Goal: Task Accomplishment & Management: Complete application form

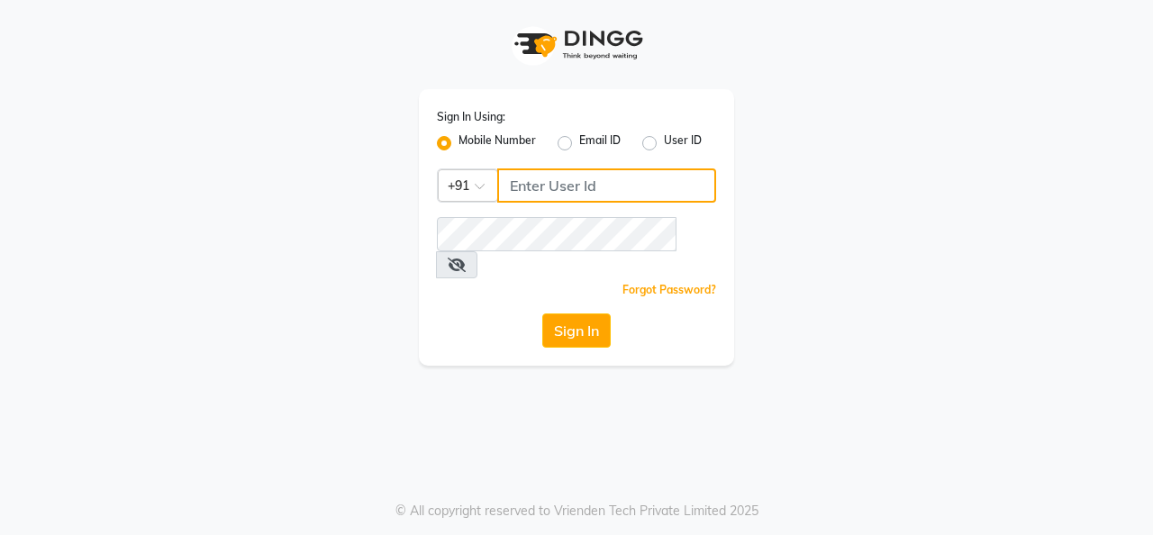
click at [557, 179] on input "Username" at bounding box center [606, 185] width 219 height 34
type input "8157804235"
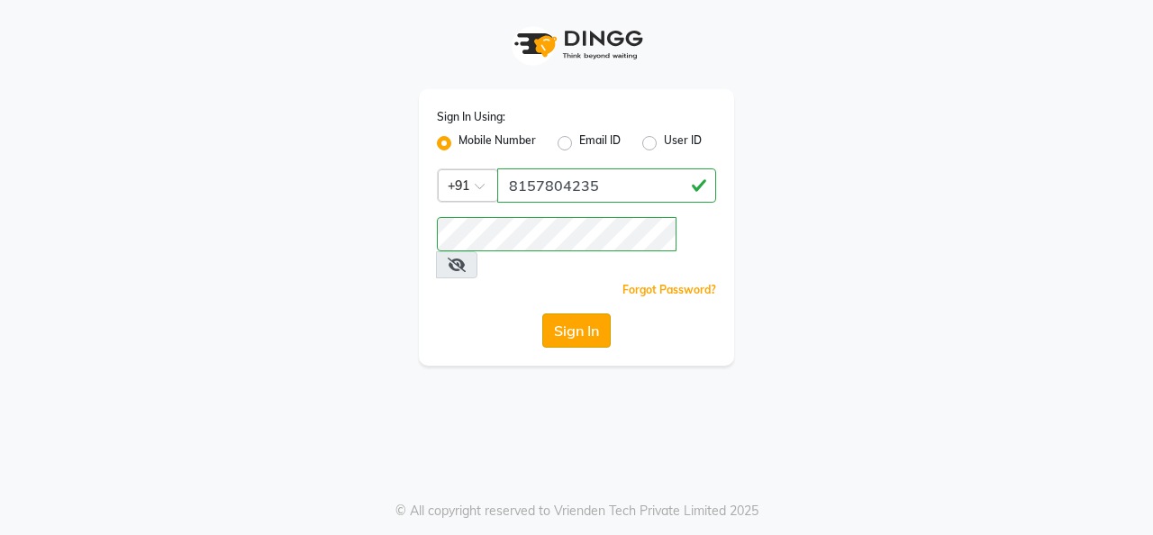
click at [578, 313] on button "Sign In" at bounding box center [576, 330] width 68 height 34
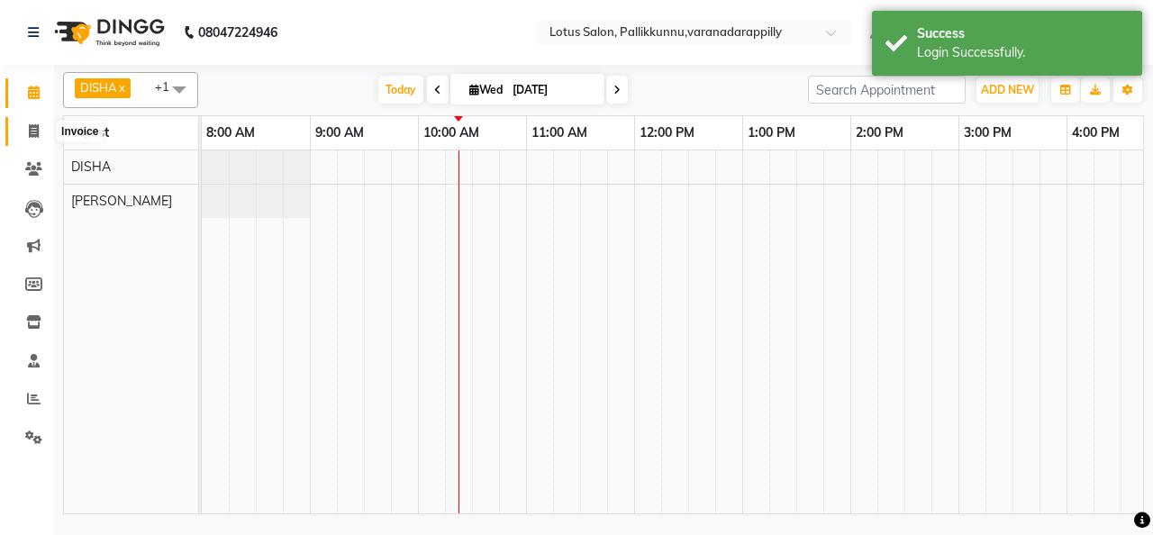
click at [33, 138] on span at bounding box center [34, 132] width 32 height 21
select select "service"
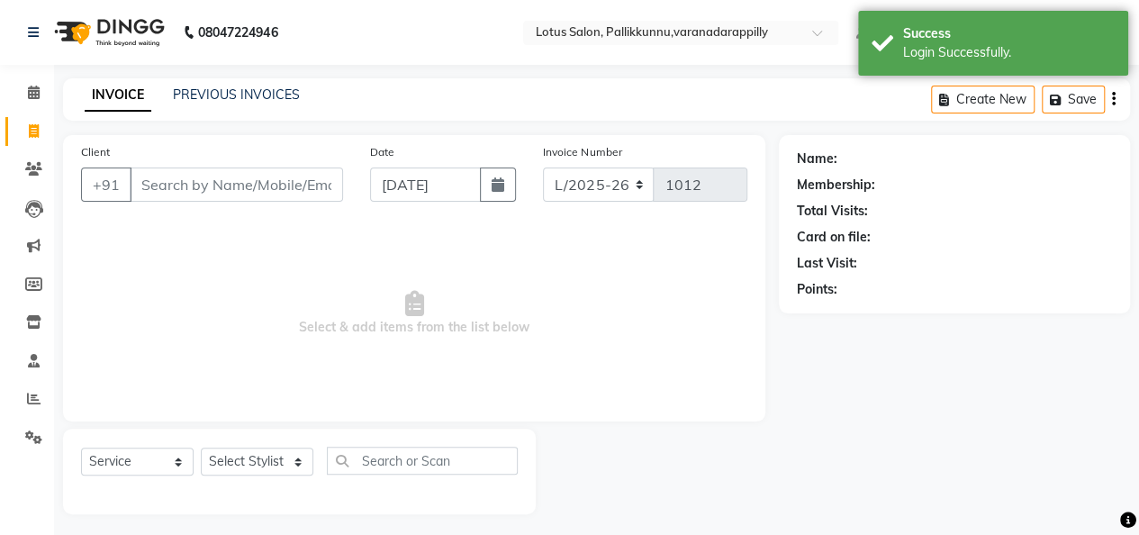
click at [177, 181] on input "Client" at bounding box center [236, 185] width 213 height 34
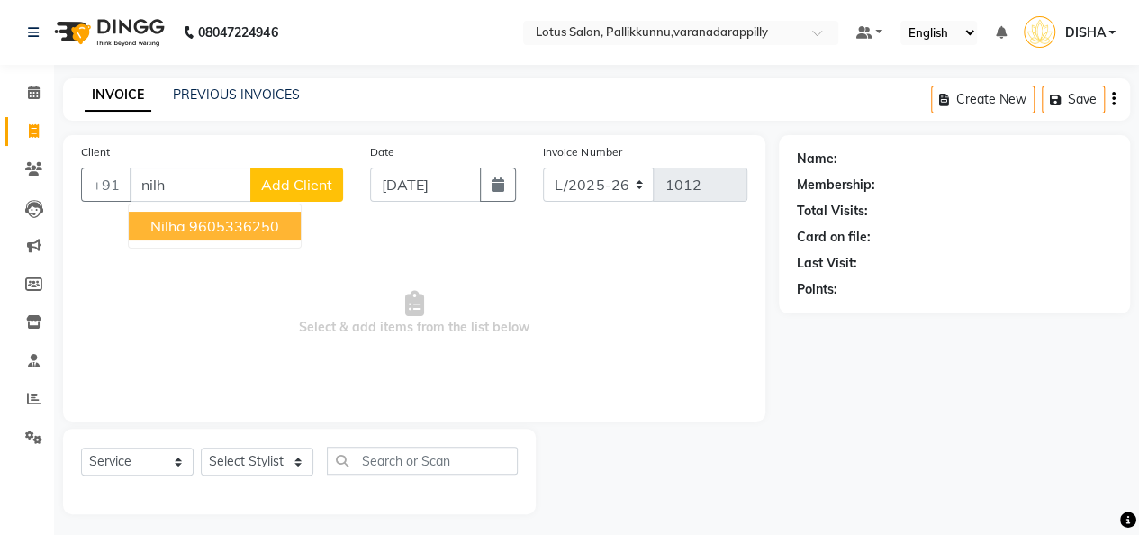
click at [168, 220] on span "Nilha" at bounding box center [167, 226] width 35 height 18
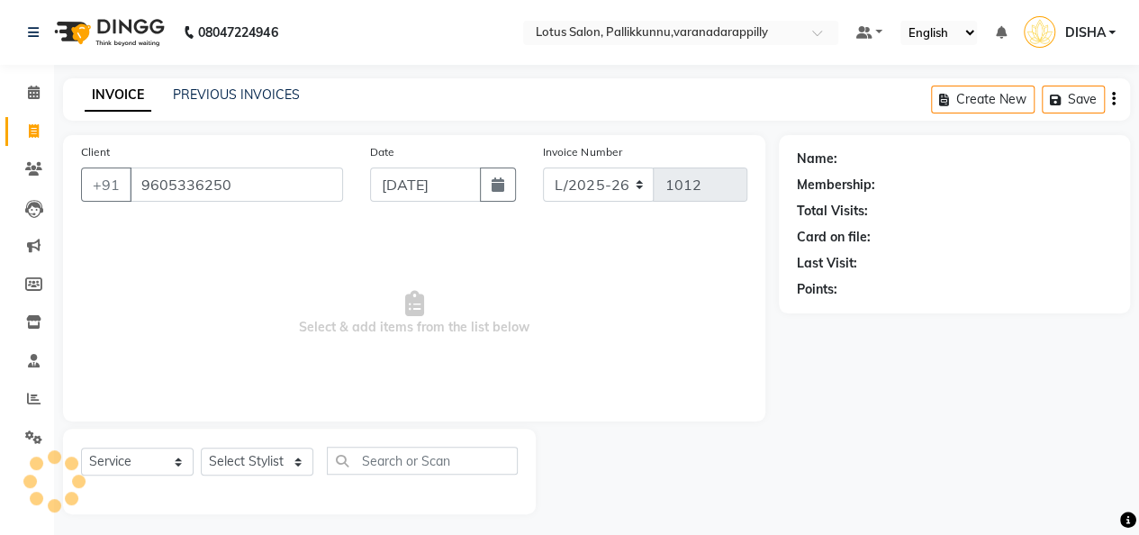
type input "9605336250"
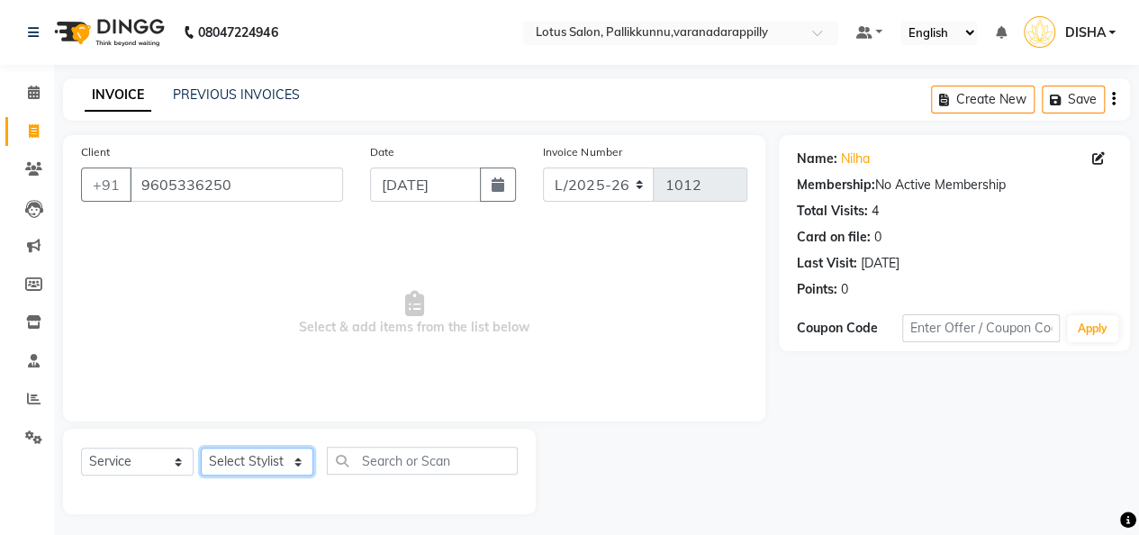
click at [286, 458] on select "Select Stylist DISHA [PERSON_NAME] Naflin [PERSON_NAME] [PERSON_NAME]" at bounding box center [257, 462] width 113 height 28
select select "60354"
click at [201, 448] on select "Select Stylist DISHA [PERSON_NAME] Naflin [PERSON_NAME] [PERSON_NAME]" at bounding box center [257, 462] width 113 height 28
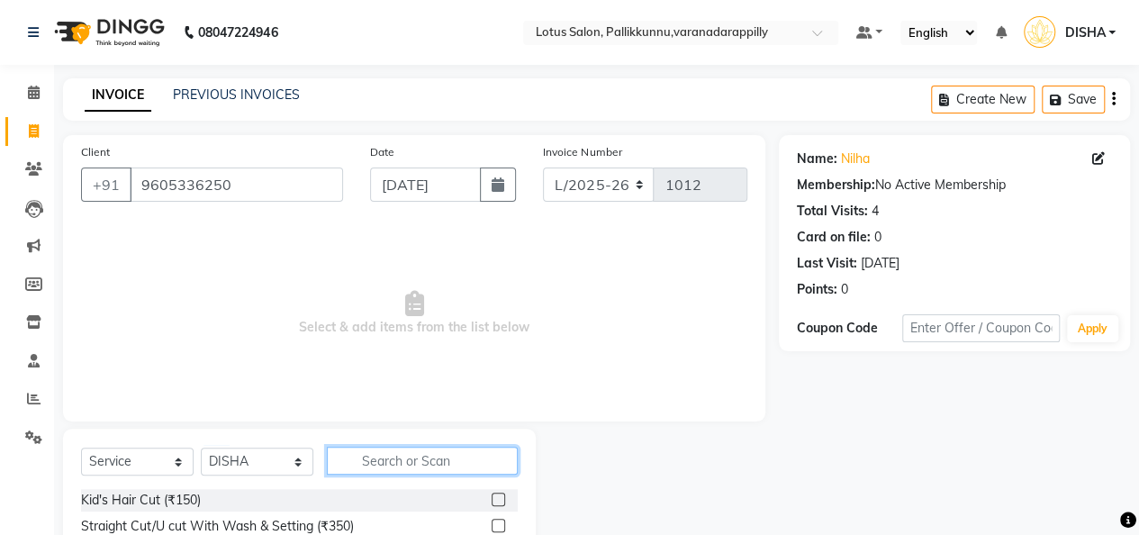
click at [398, 464] on input "text" at bounding box center [422, 461] width 191 height 28
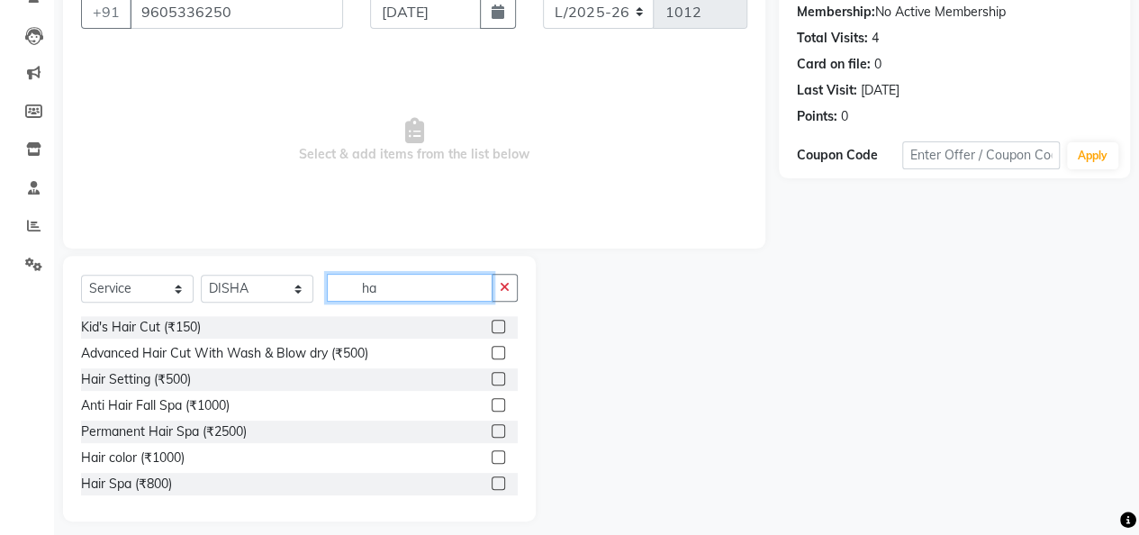
scroll to position [175, 0]
type input "ha"
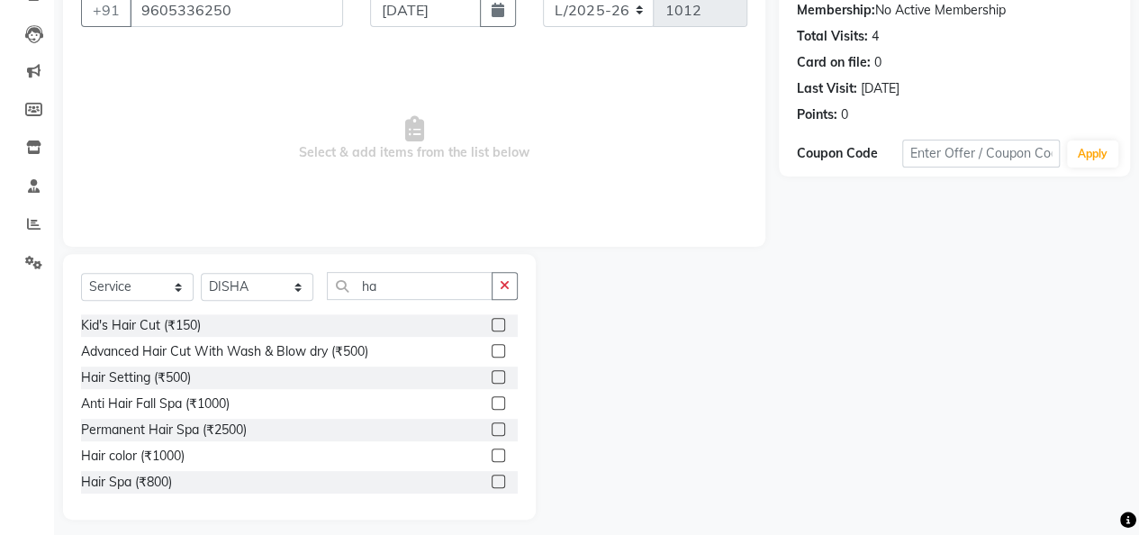
click at [492, 376] on label at bounding box center [499, 377] width 14 height 14
click at [492, 376] on input "checkbox" at bounding box center [498, 378] width 12 height 12
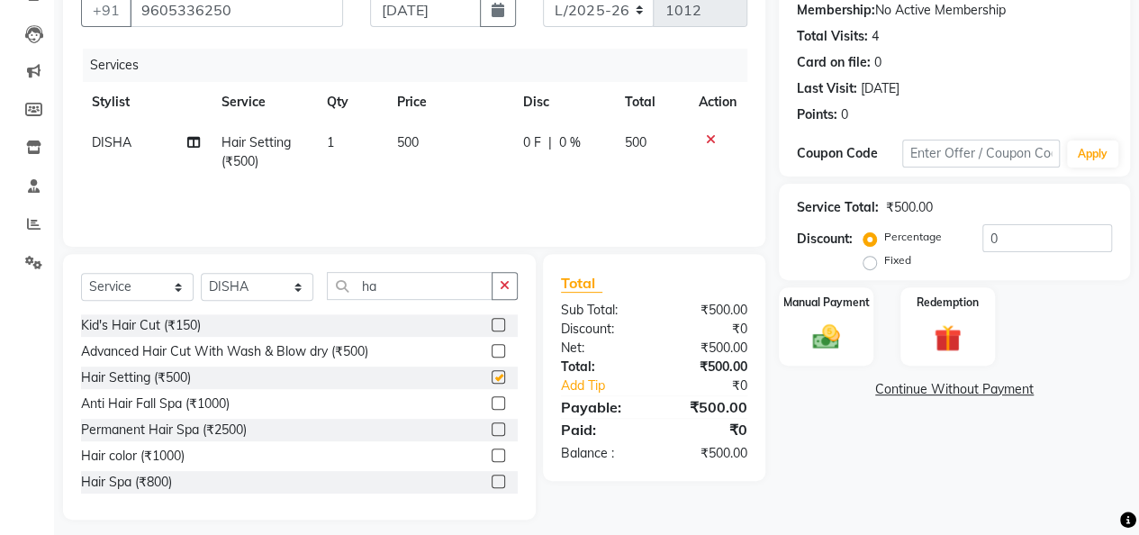
checkbox input "false"
click at [506, 275] on button "button" at bounding box center [505, 286] width 26 height 28
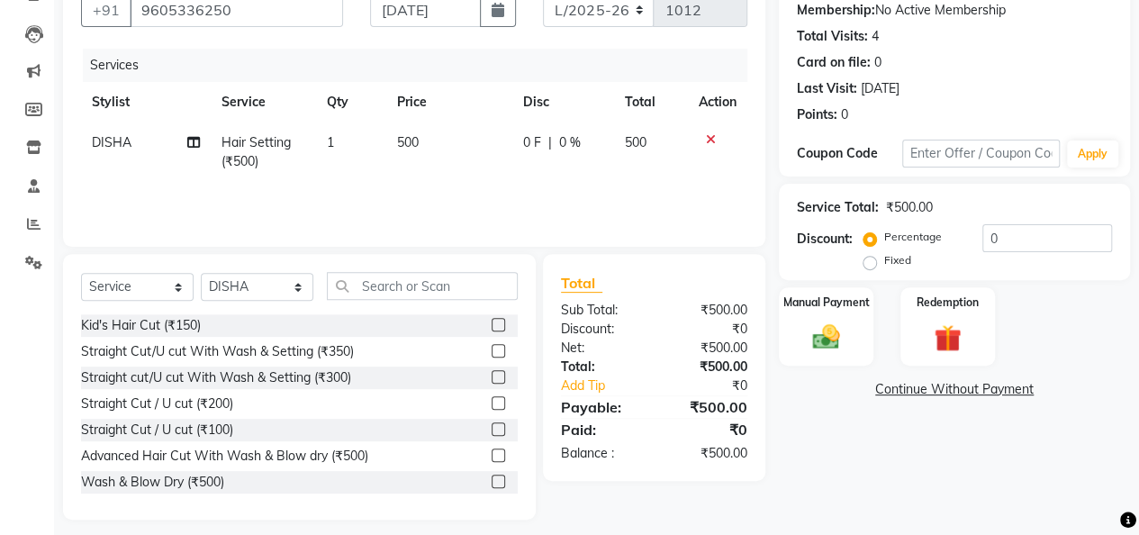
click at [492, 432] on label at bounding box center [499, 429] width 14 height 14
click at [492, 432] on input "checkbox" at bounding box center [498, 430] width 12 height 12
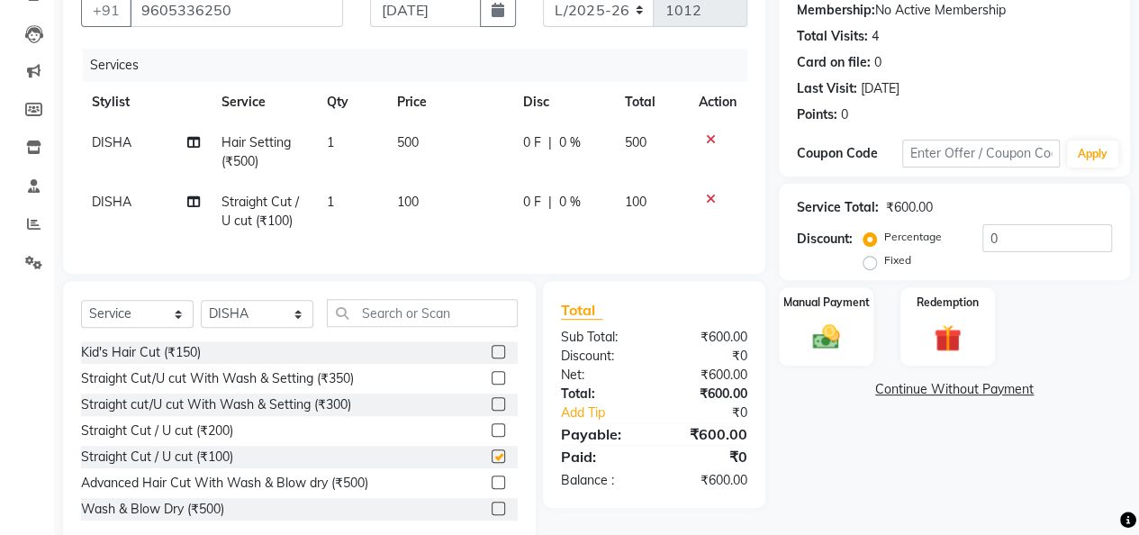
checkbox input "false"
click at [812, 321] on img at bounding box center [826, 337] width 46 height 32
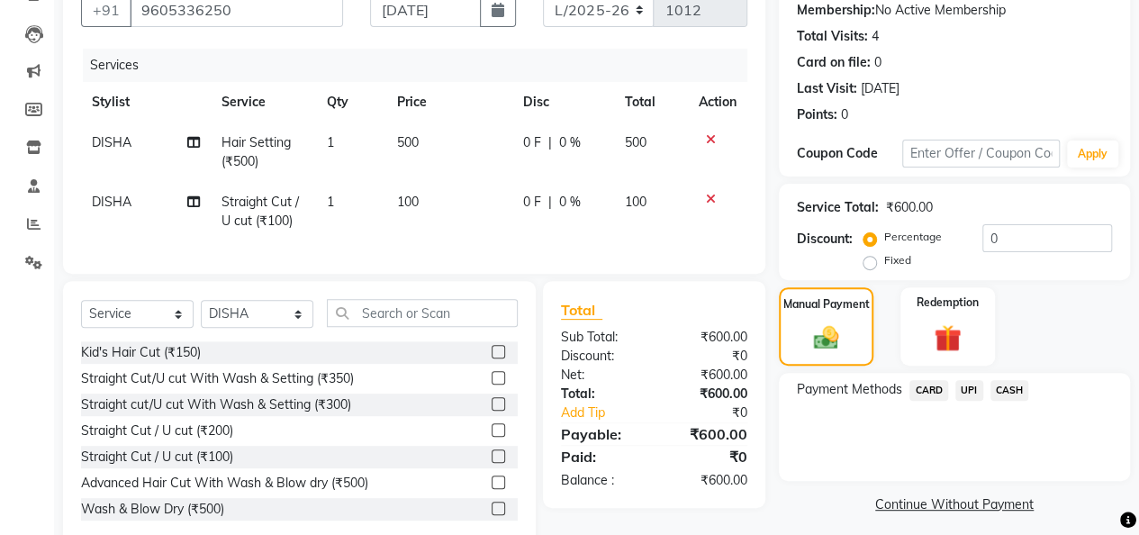
click at [962, 393] on span "UPI" at bounding box center [970, 390] width 28 height 21
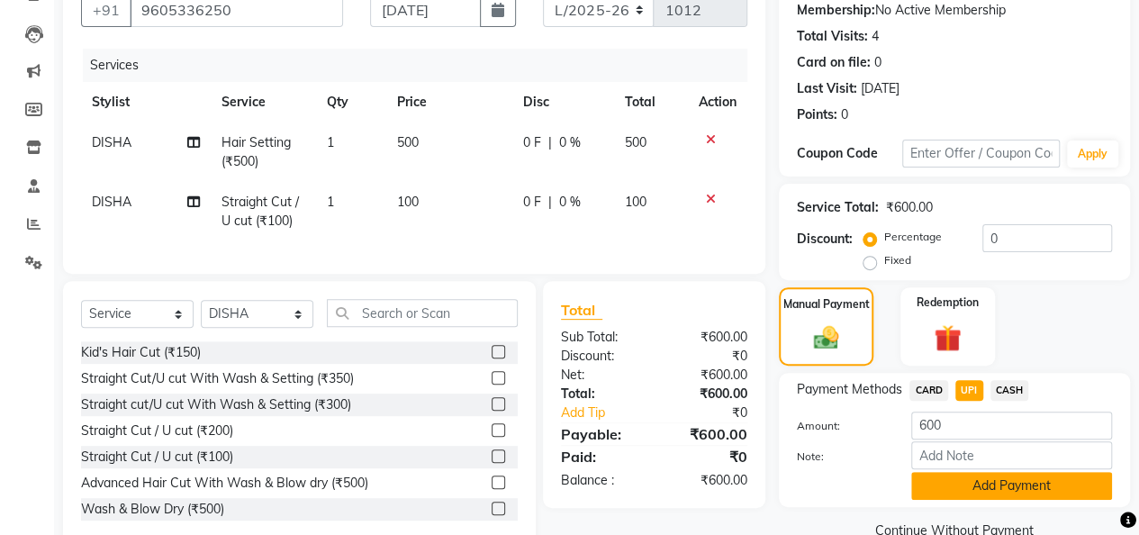
click at [949, 478] on button "Add Payment" at bounding box center [1012, 486] width 201 height 28
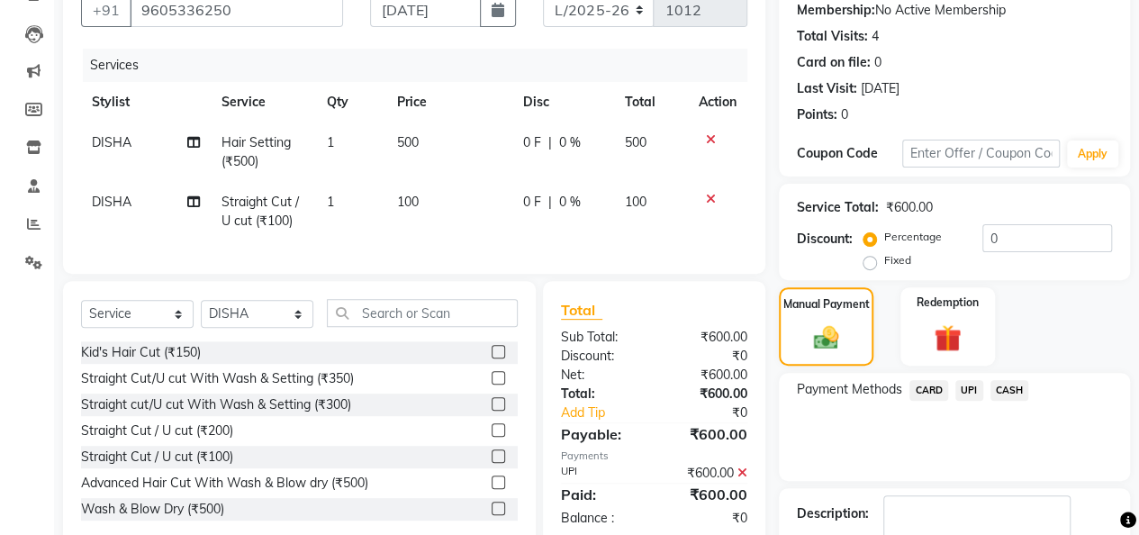
scroll to position [259, 0]
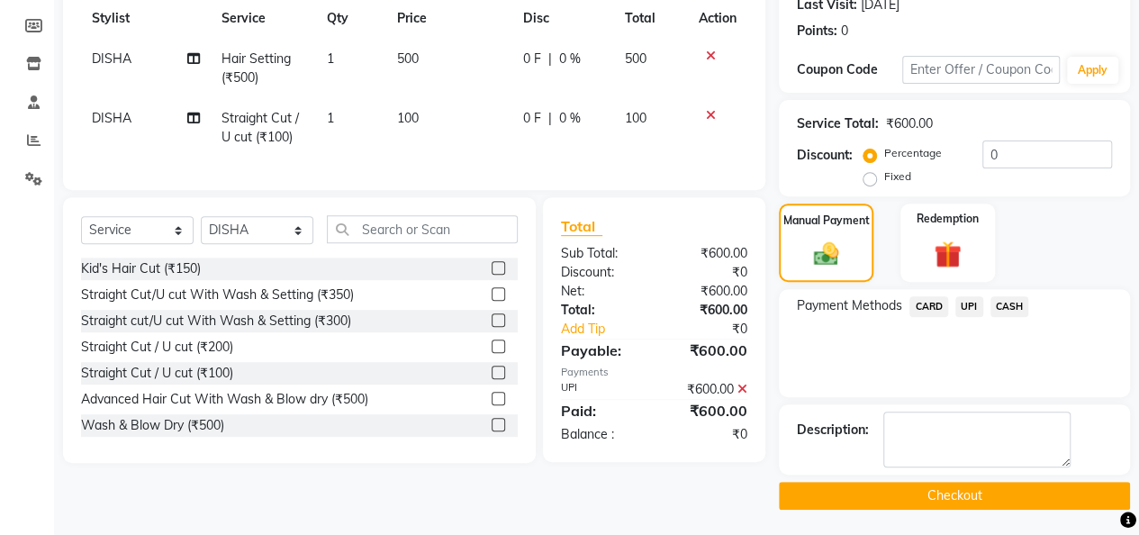
click at [1013, 498] on button "Checkout" at bounding box center [954, 496] width 351 height 28
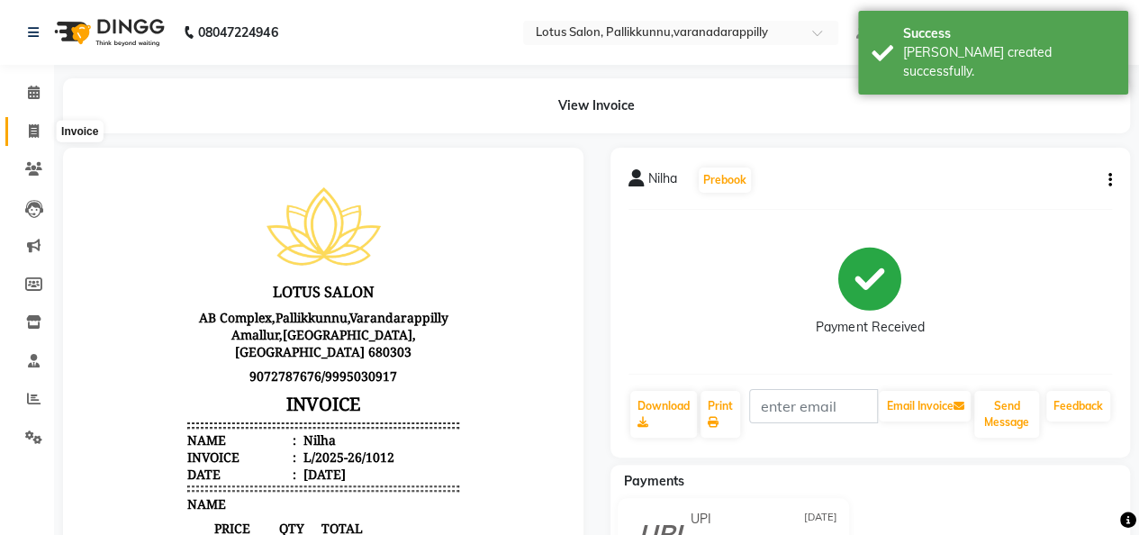
click at [38, 135] on icon at bounding box center [34, 131] width 10 height 14
select select "service"
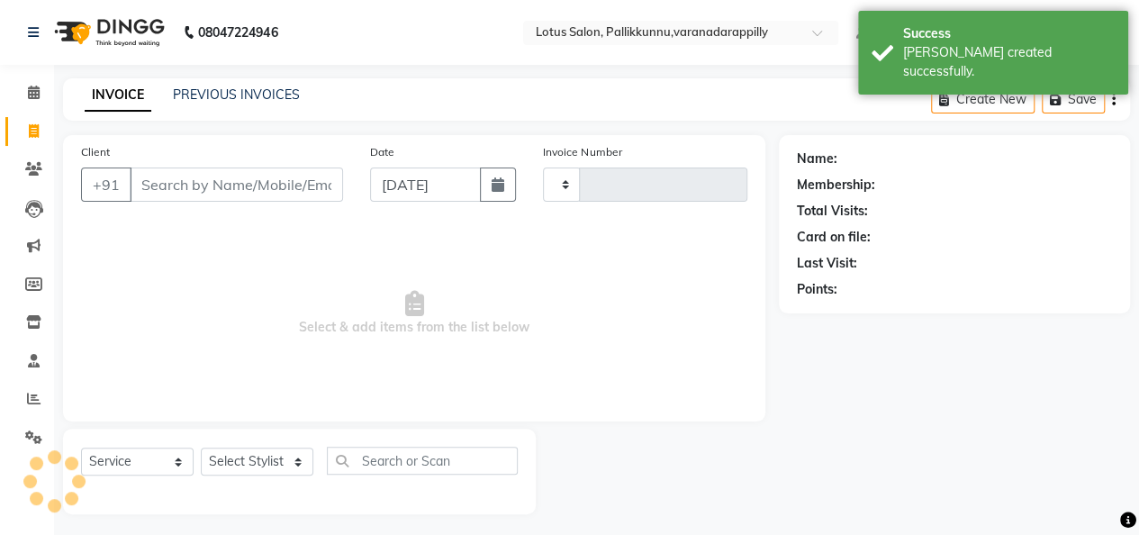
scroll to position [5, 0]
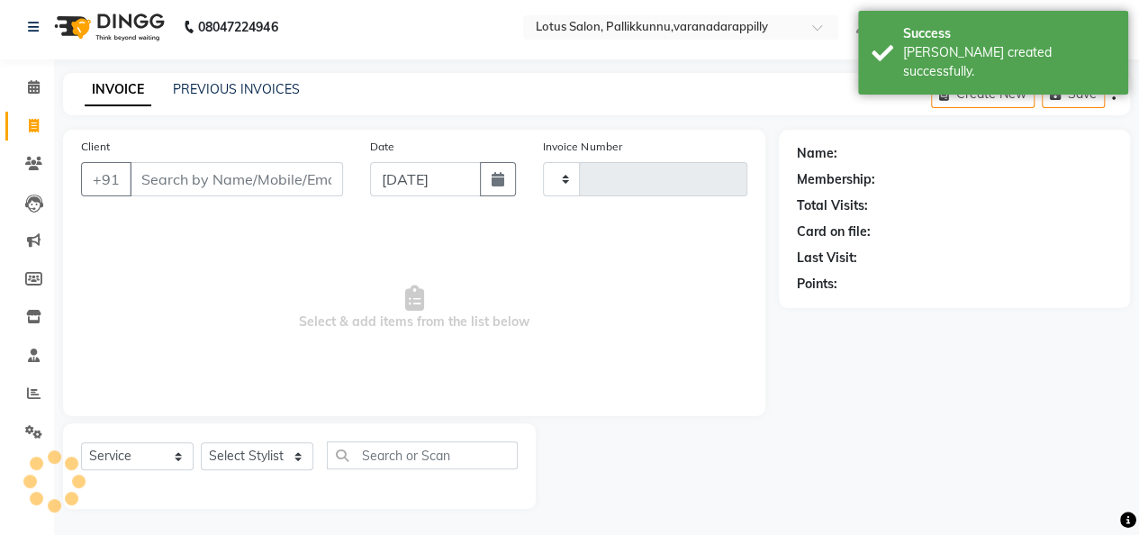
type input "1013"
select select "8188"
click at [172, 183] on input "Client" at bounding box center [236, 179] width 213 height 34
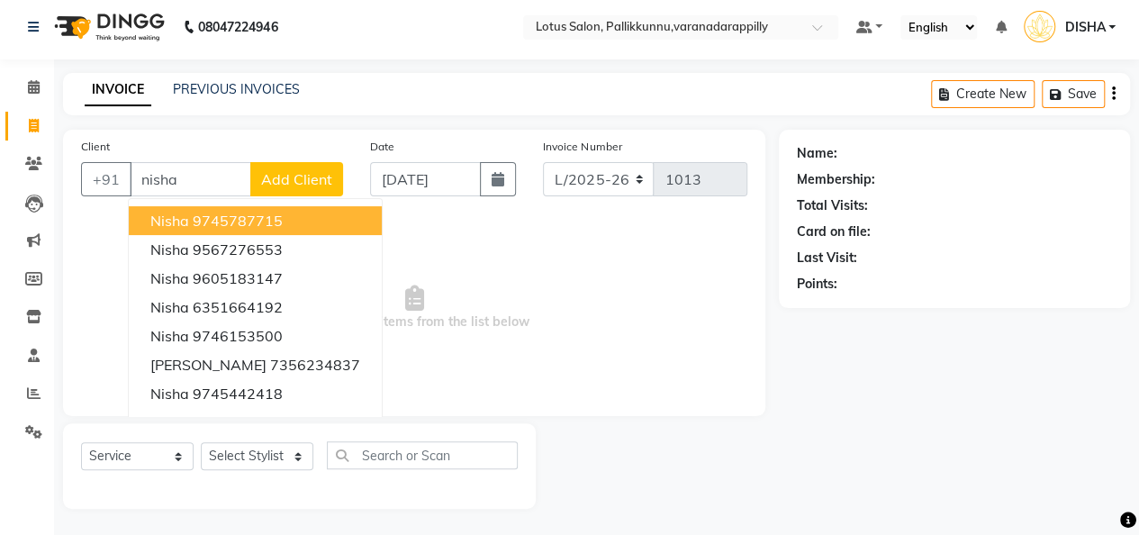
click at [180, 212] on span "Nisha" at bounding box center [169, 221] width 39 height 18
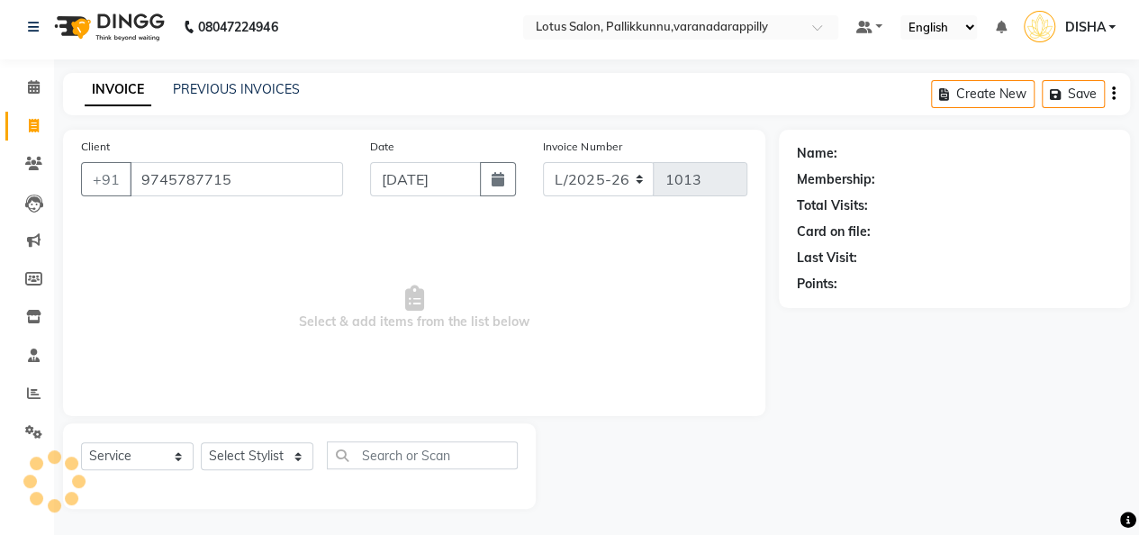
type input "9745787715"
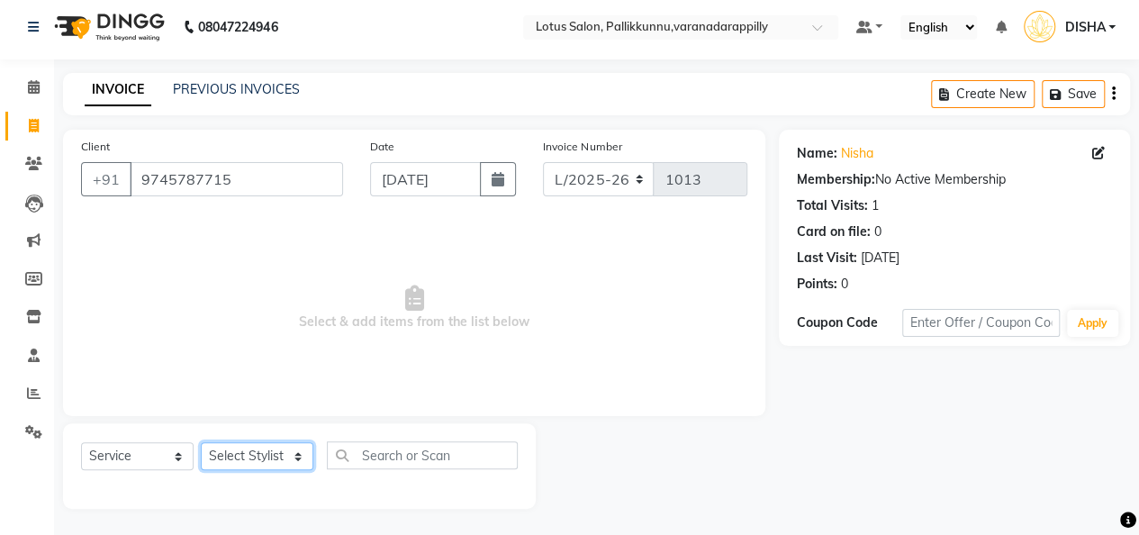
click at [289, 456] on select "Select Stylist DISHA [PERSON_NAME] Naflin [PERSON_NAME] [PERSON_NAME]" at bounding box center [257, 456] width 113 height 28
select select "79897"
click at [201, 442] on select "Select Stylist DISHA [PERSON_NAME] Naflin [PERSON_NAME] [PERSON_NAME]" at bounding box center [257, 456] width 113 height 28
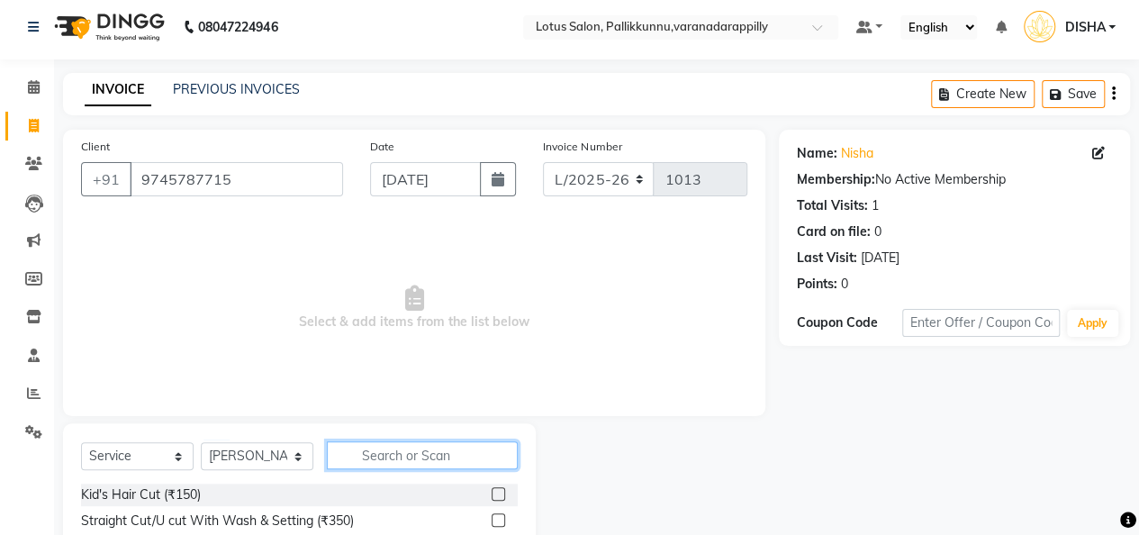
click at [411, 455] on input "text" at bounding box center [422, 455] width 191 height 28
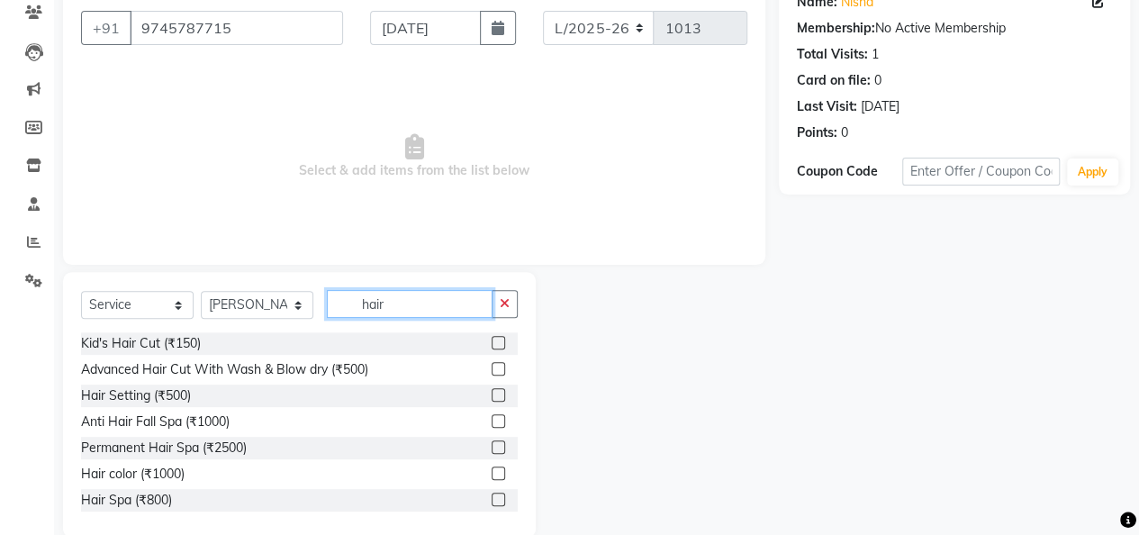
scroll to position [186, 0]
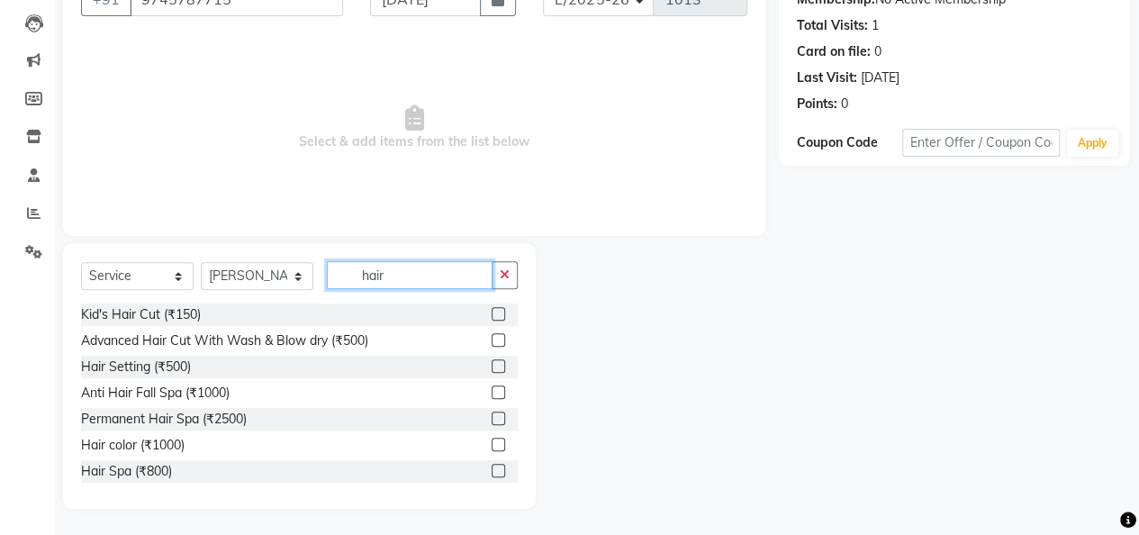
type input "hair"
click at [492, 363] on label at bounding box center [499, 366] width 14 height 14
click at [492, 363] on input "checkbox" at bounding box center [498, 367] width 12 height 12
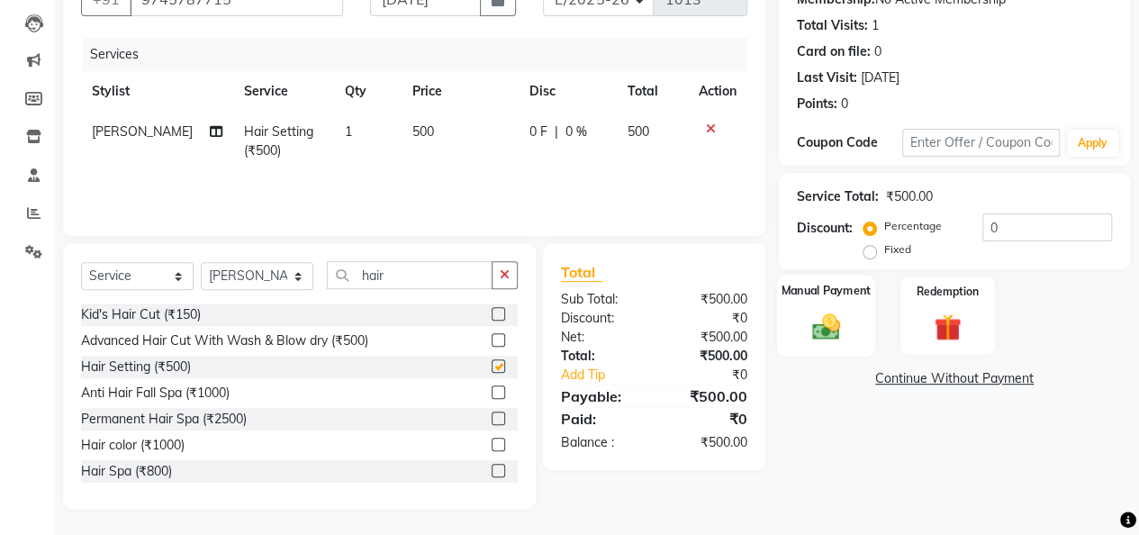
checkbox input "false"
click at [870, 311] on div "Manual Payment" at bounding box center [826, 316] width 98 height 82
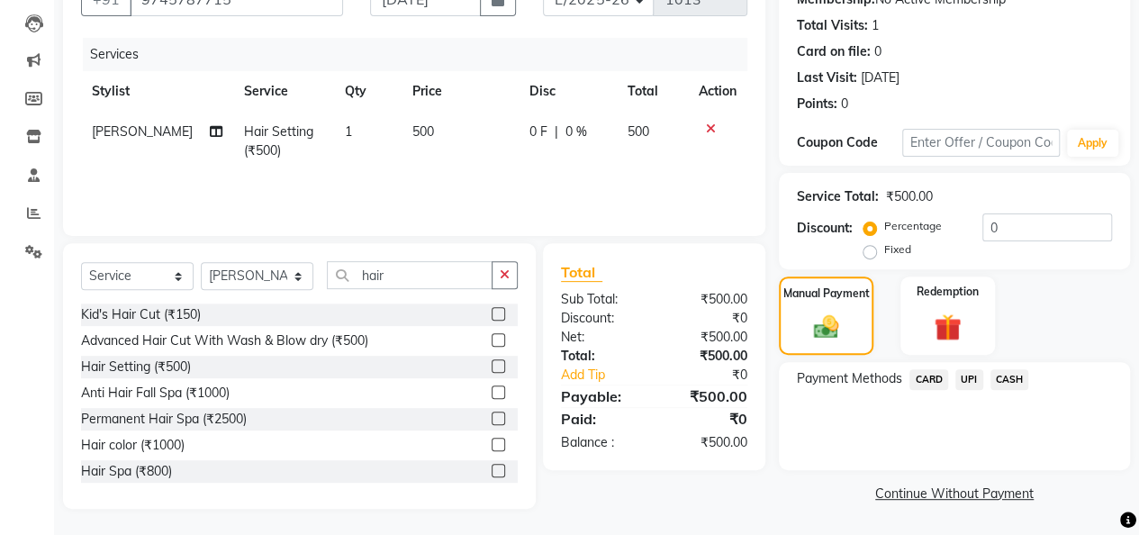
click at [1014, 381] on span "CASH" at bounding box center [1010, 379] width 39 height 21
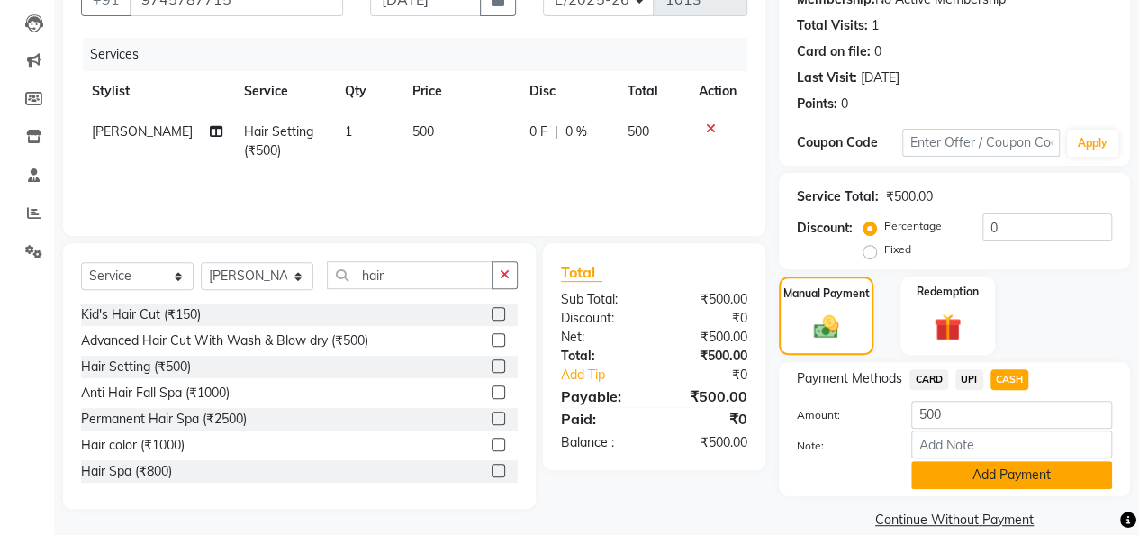
click at [1012, 482] on button "Add Payment" at bounding box center [1012, 475] width 201 height 28
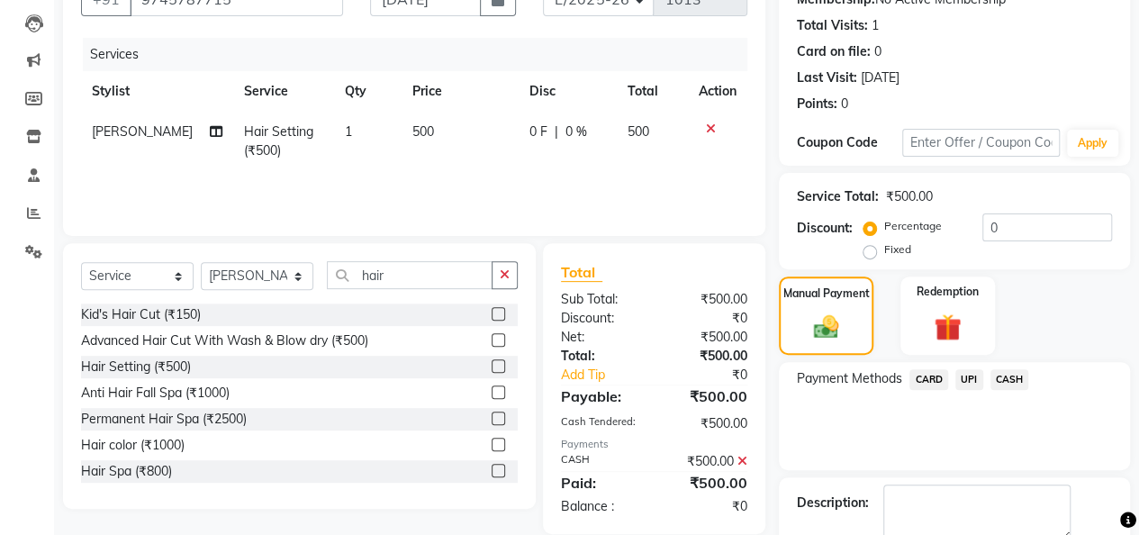
scroll to position [259, 0]
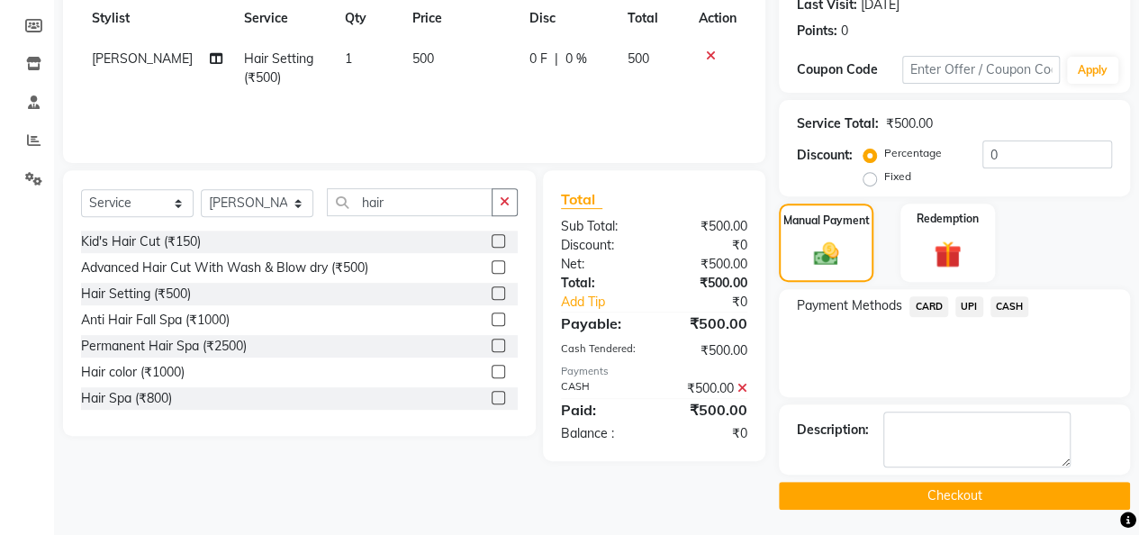
click at [1012, 486] on button "Checkout" at bounding box center [954, 496] width 351 height 28
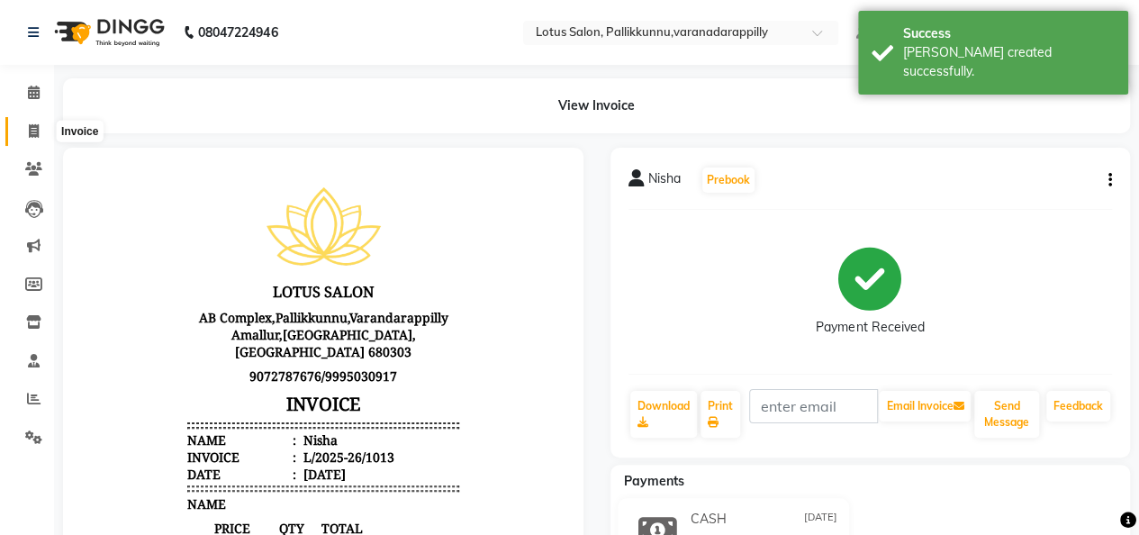
click at [34, 125] on icon at bounding box center [34, 131] width 10 height 14
select select "service"
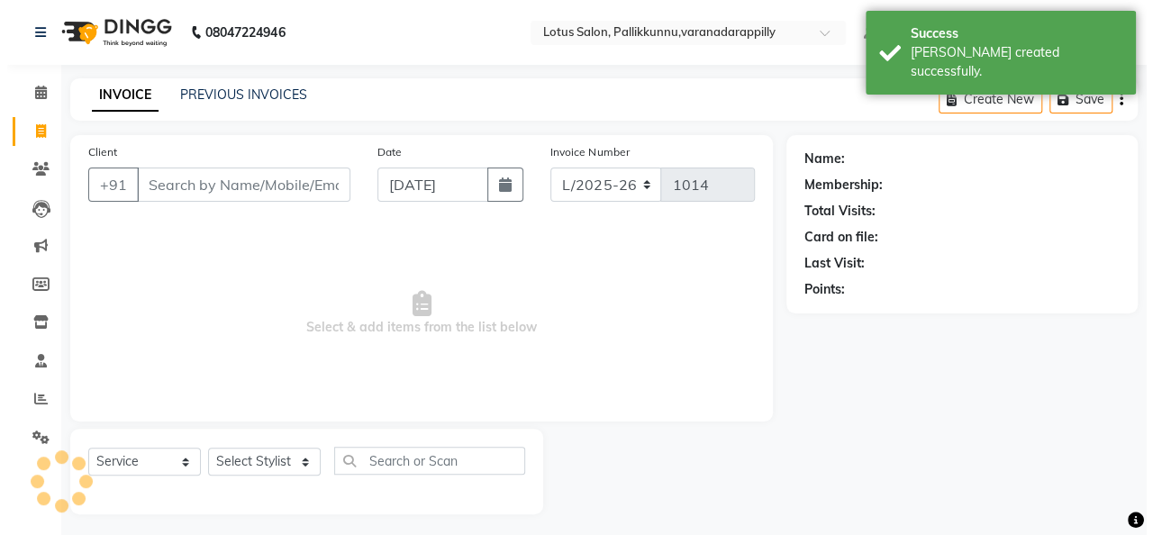
scroll to position [5, 0]
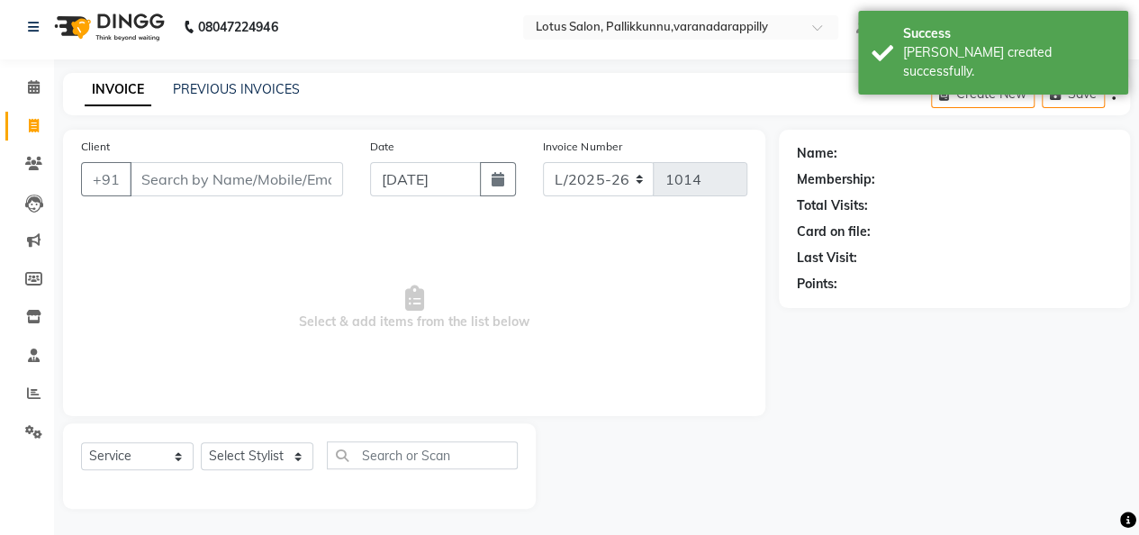
click at [210, 179] on input "Client" at bounding box center [236, 179] width 213 height 34
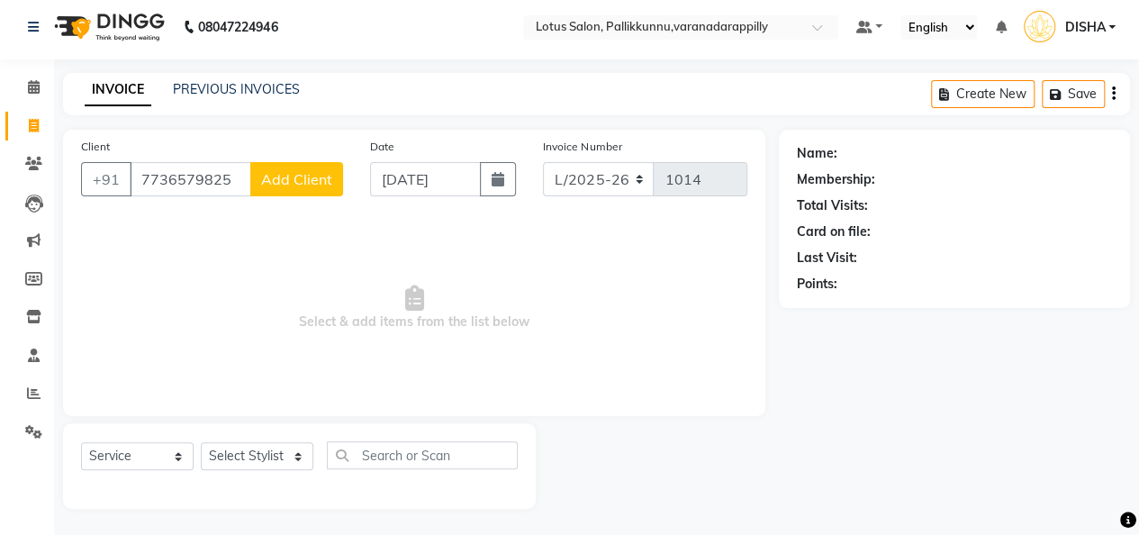
type input "7736579825"
click at [273, 186] on span "Add Client" at bounding box center [296, 179] width 71 height 18
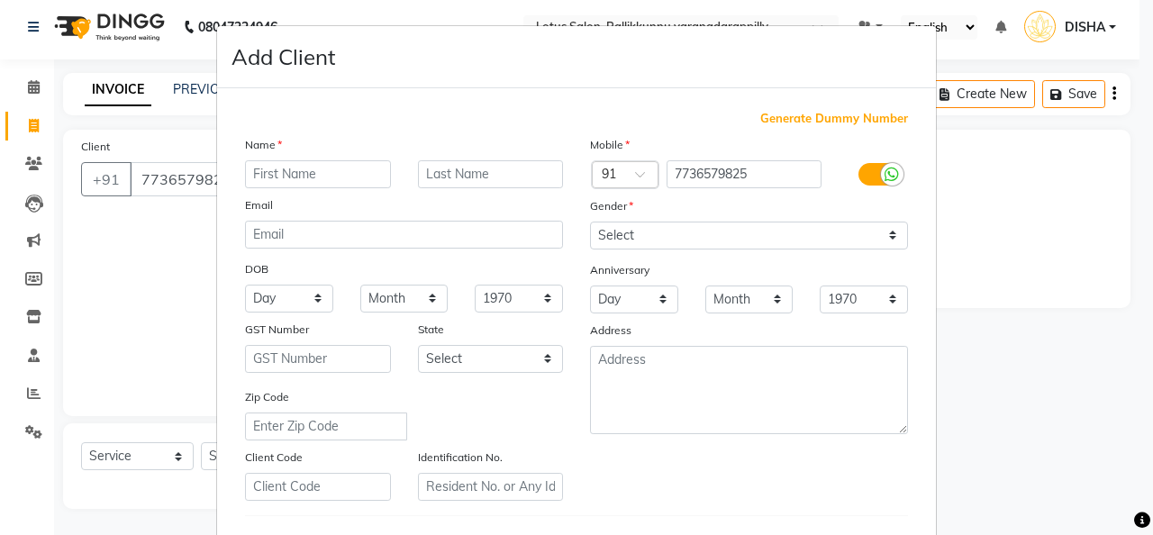
type input "a"
type input "Annmol"
click at [739, 238] on select "Select [DEMOGRAPHIC_DATA] [DEMOGRAPHIC_DATA] Other Prefer Not To Say" at bounding box center [749, 236] width 318 height 28
select select "[DEMOGRAPHIC_DATA]"
click at [590, 222] on select "Select [DEMOGRAPHIC_DATA] [DEMOGRAPHIC_DATA] Other Prefer Not To Say" at bounding box center [749, 236] width 318 height 28
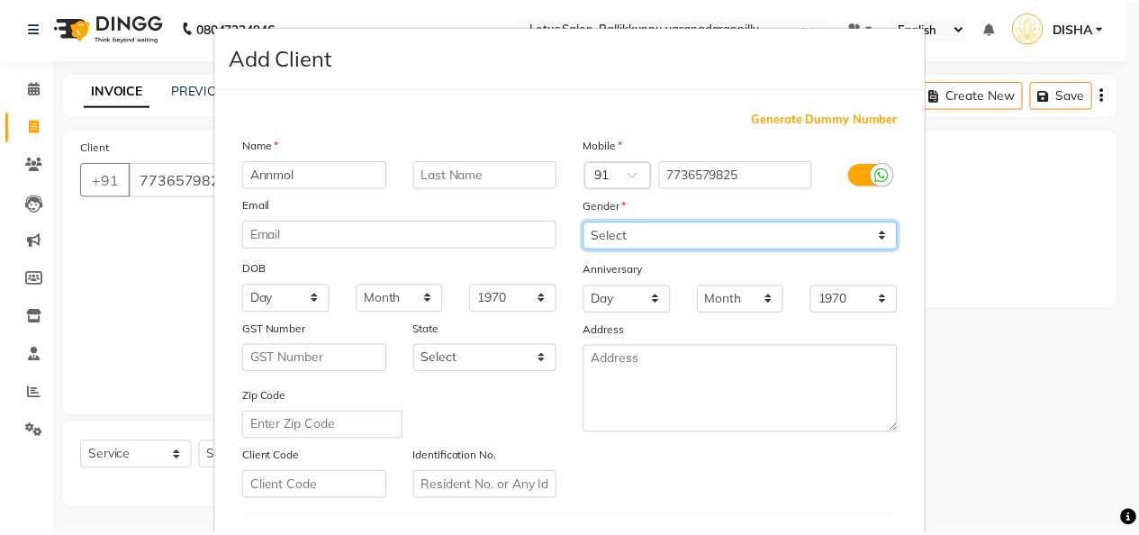
scroll to position [294, 0]
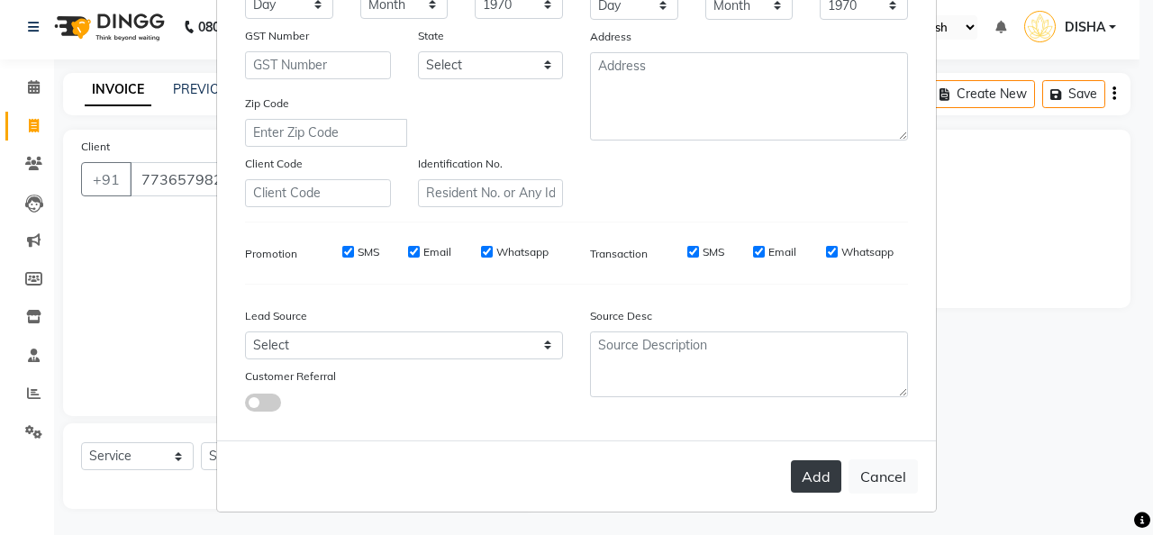
click at [805, 479] on button "Add" at bounding box center [816, 476] width 50 height 32
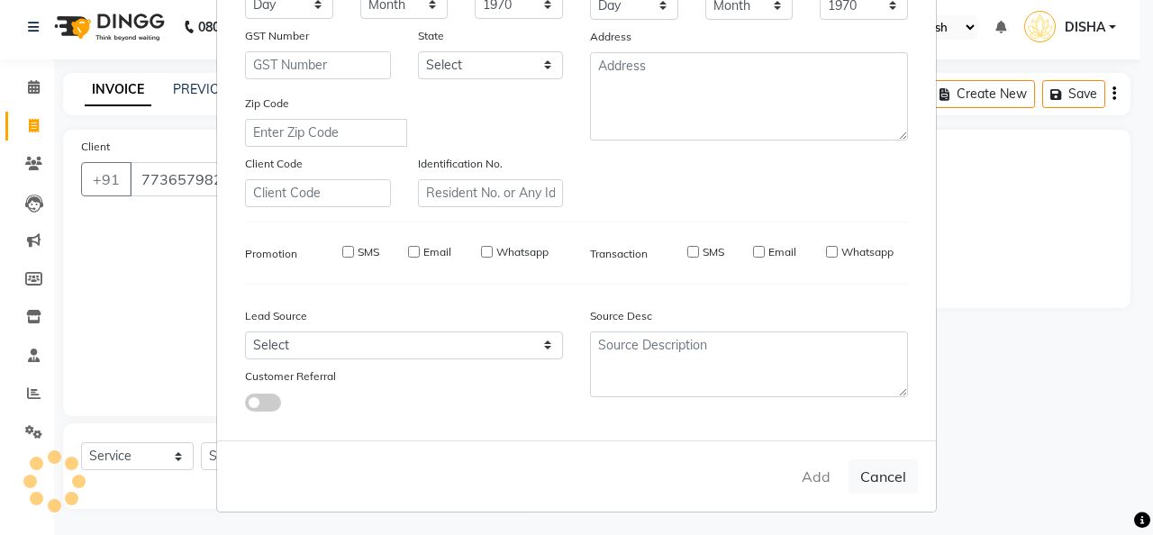
select select
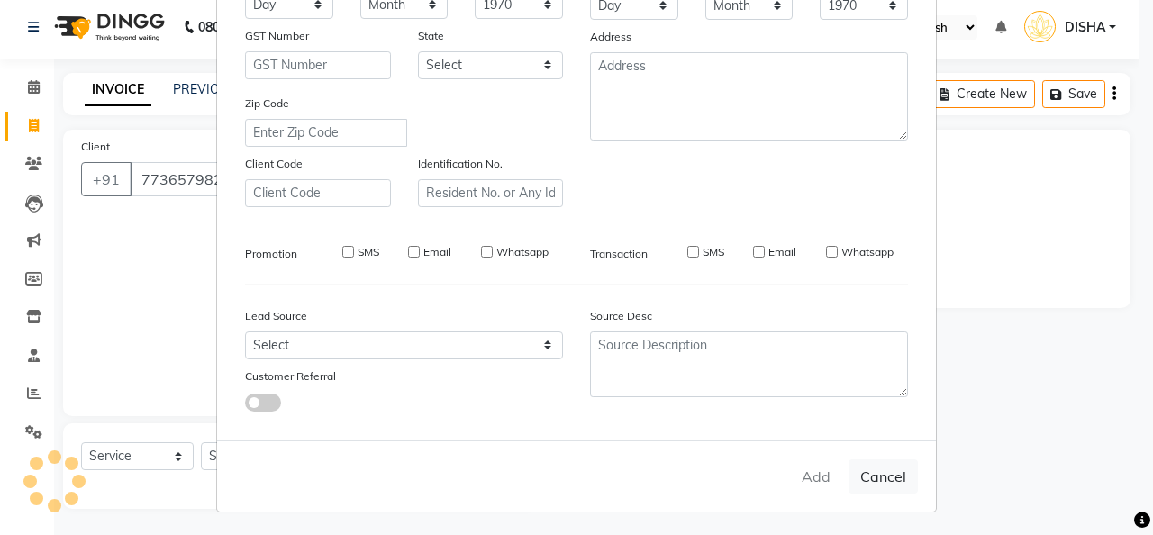
select select
checkbox input "false"
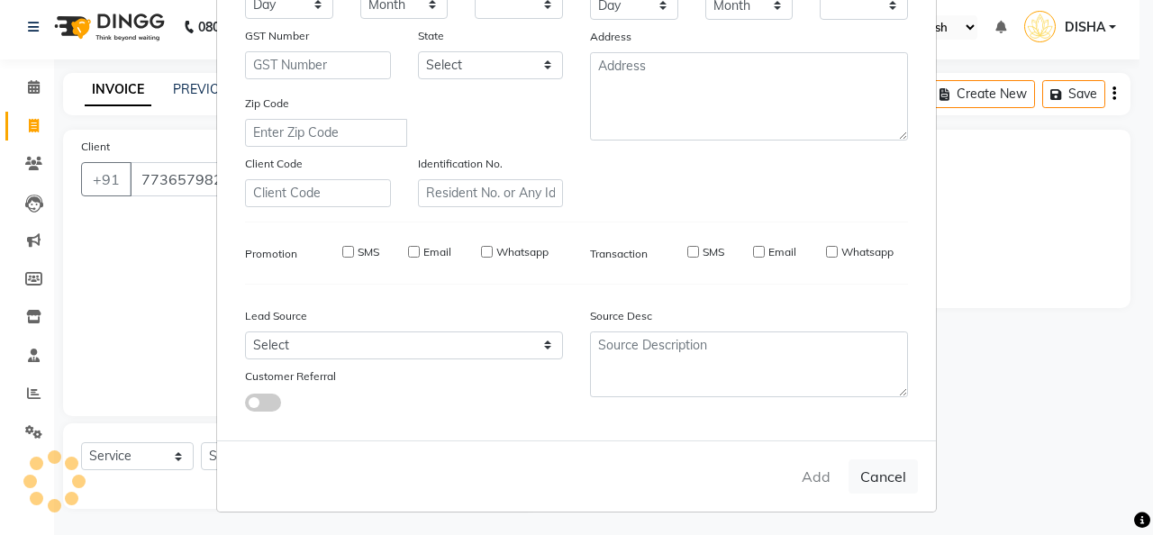
checkbox input "false"
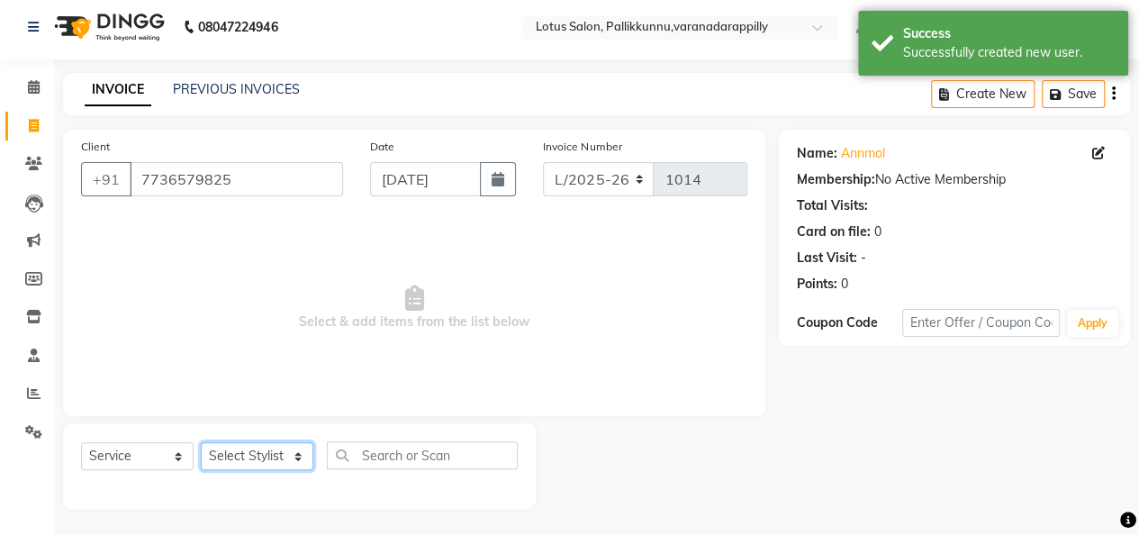
drag, startPoint x: 298, startPoint y: 455, endPoint x: 282, endPoint y: 435, distance: 25.6
click at [282, 435] on div "Select Service Product Membership Package Voucher Prepaid Gift Card Select Styl…" at bounding box center [299, 466] width 473 height 86
select select "79897"
click at [201, 442] on select "Select Stylist DISHA [PERSON_NAME] Naflin [PERSON_NAME] [PERSON_NAME]" at bounding box center [257, 456] width 113 height 28
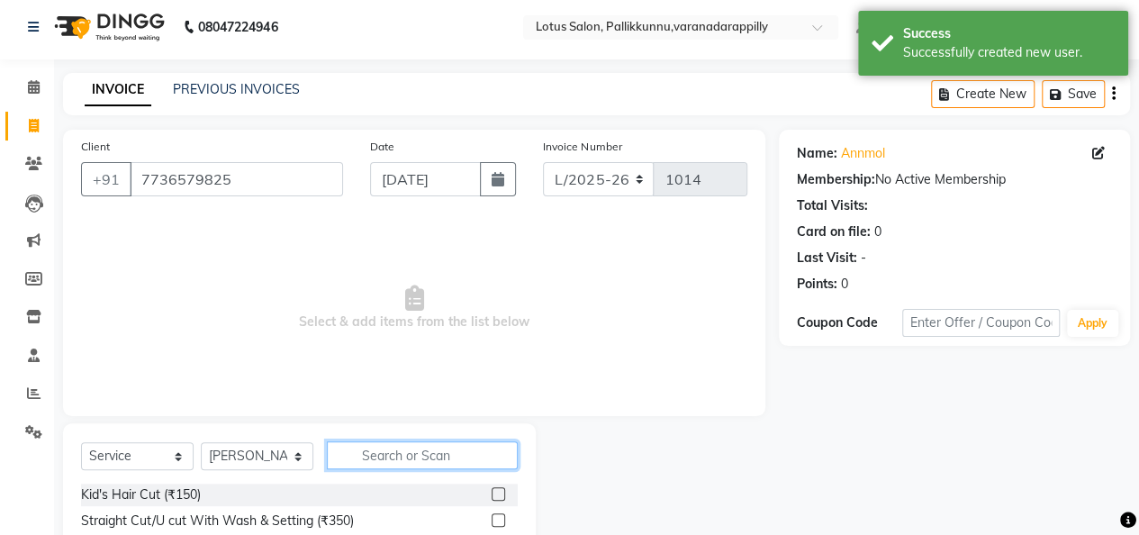
click at [423, 454] on input "text" at bounding box center [422, 455] width 191 height 28
type input "threa"
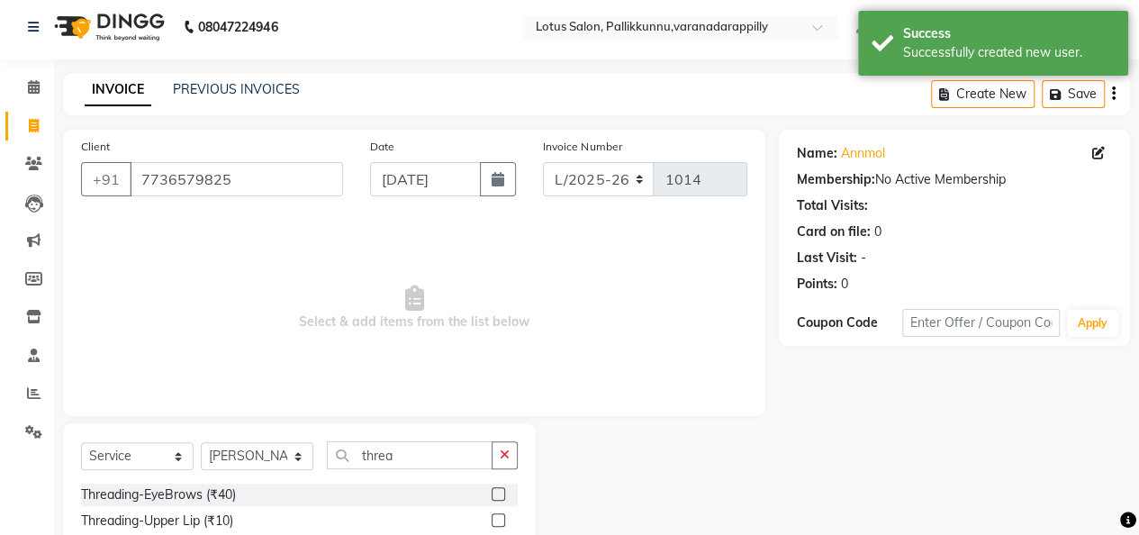
click at [492, 494] on label at bounding box center [499, 494] width 14 height 14
click at [492, 494] on input "checkbox" at bounding box center [498, 495] width 12 height 12
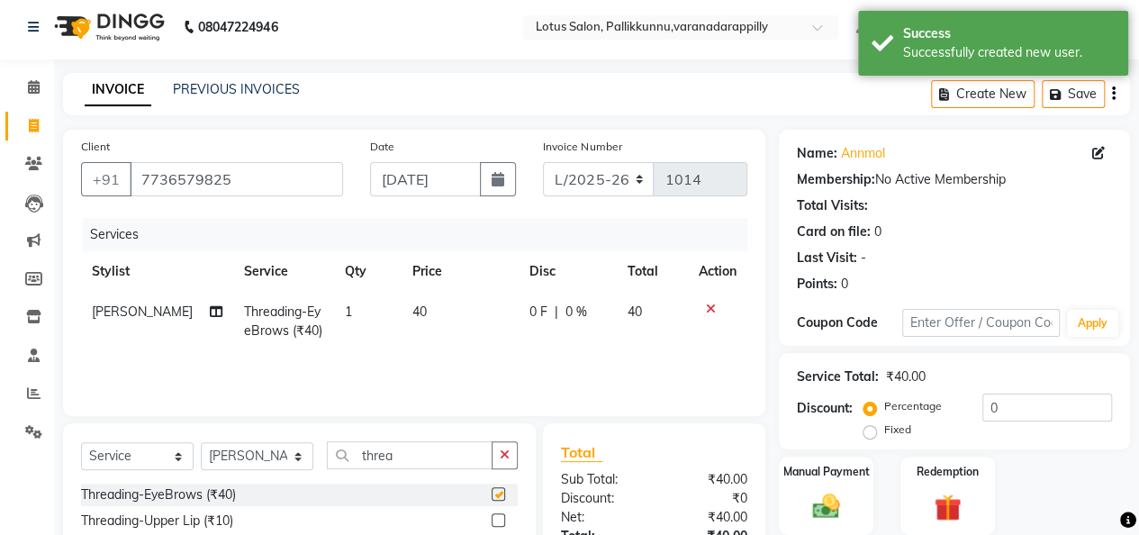
checkbox input "false"
click at [782, 485] on div "Manual Payment" at bounding box center [826, 496] width 98 height 82
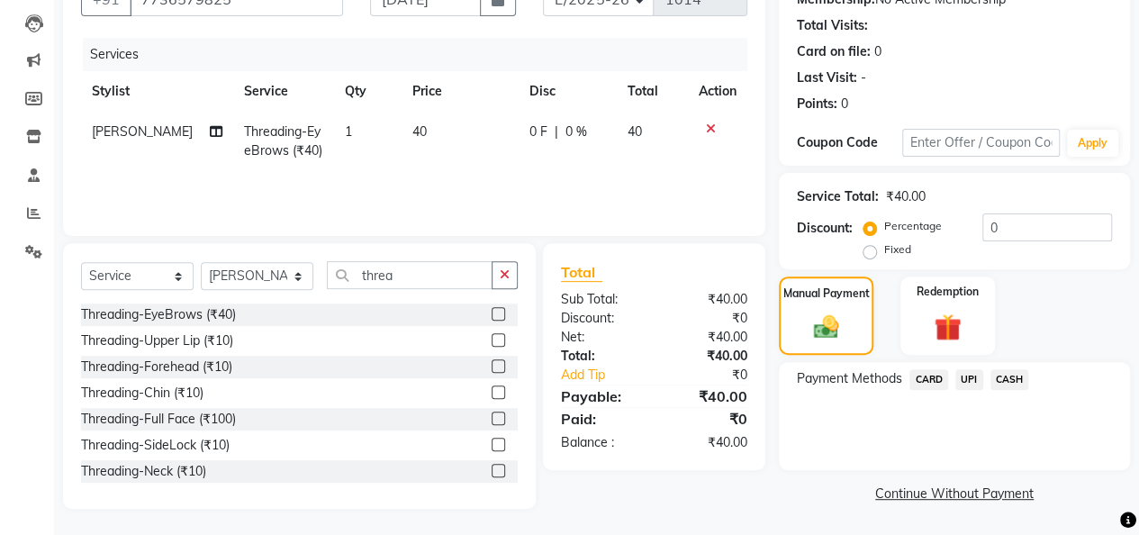
click at [966, 378] on span "UPI" at bounding box center [970, 379] width 28 height 21
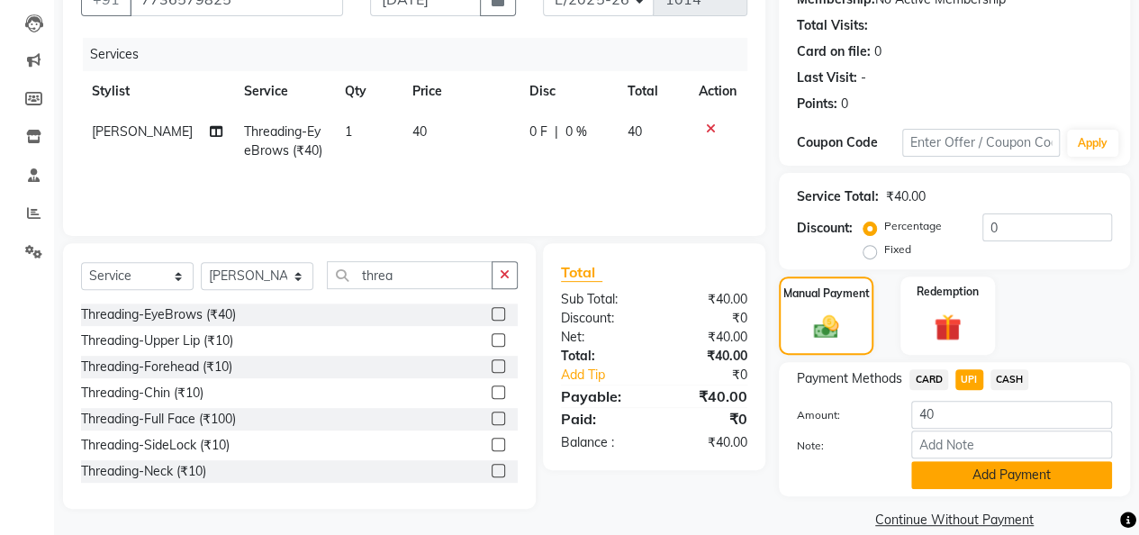
click at [981, 466] on button "Add Payment" at bounding box center [1012, 475] width 201 height 28
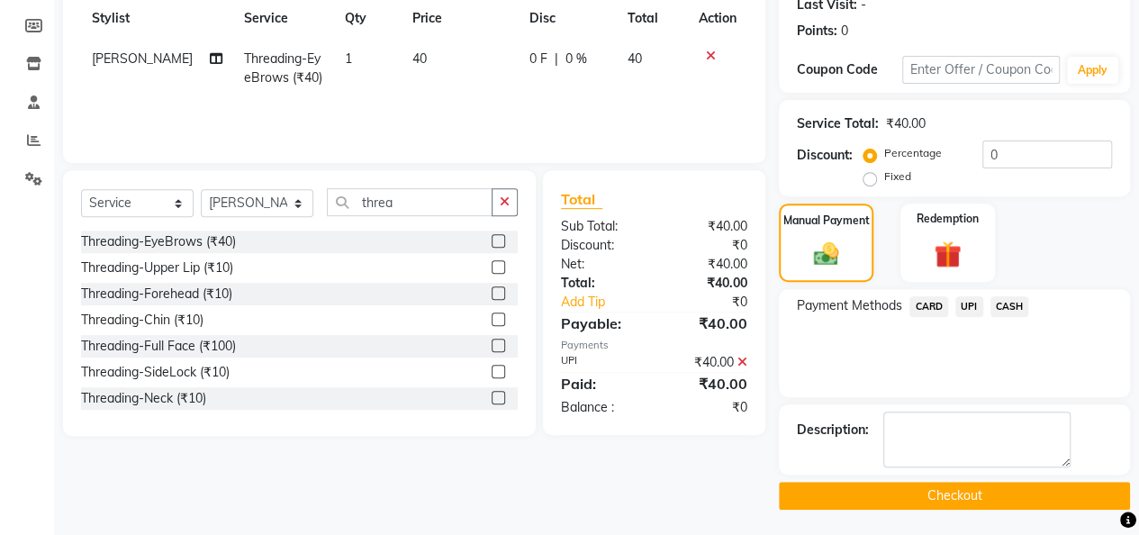
click at [987, 494] on button "Checkout" at bounding box center [954, 496] width 351 height 28
